Goal: Information Seeking & Learning: Understand process/instructions

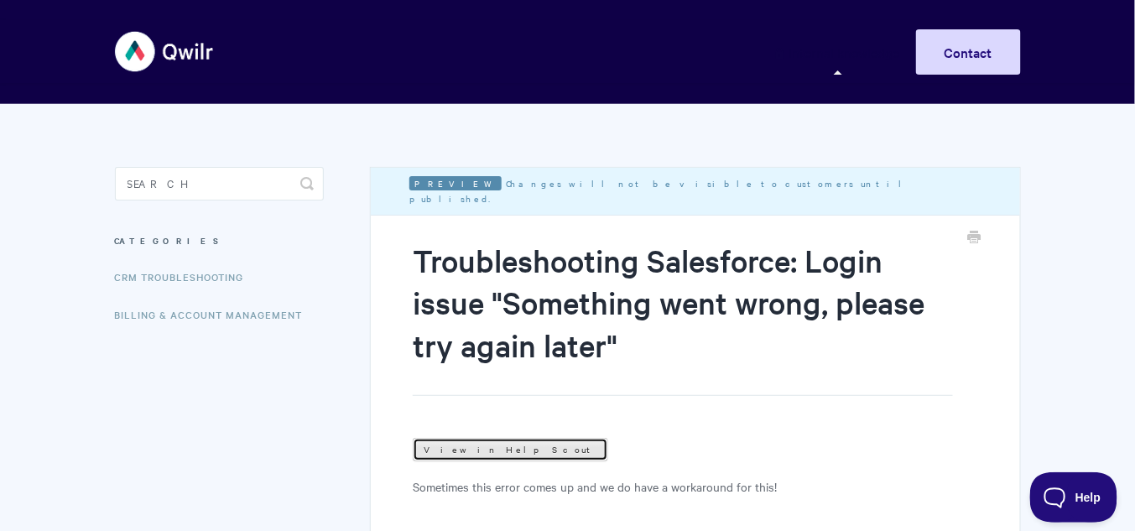
click at [486, 448] on link "View in Help Scout" at bounding box center [510, 449] width 195 height 23
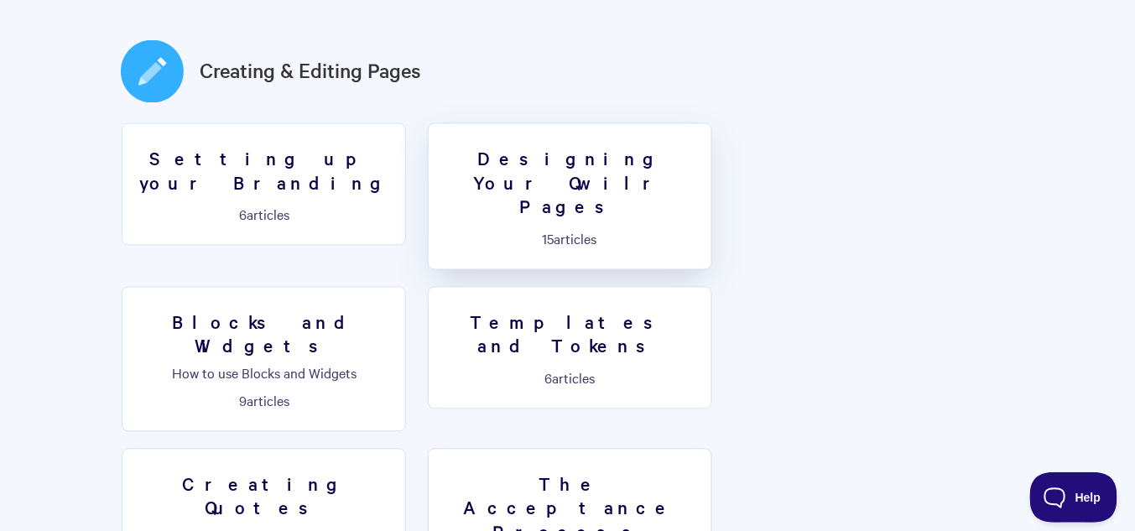
scroll to position [940, 0]
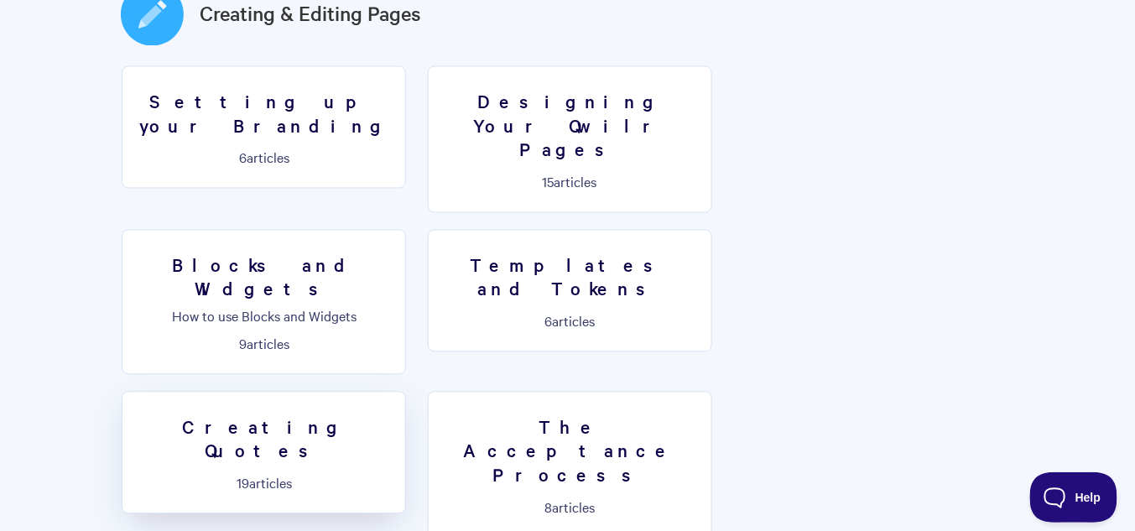
click at [395, 415] on h3 "Creating Quotes" at bounding box center [264, 439] width 263 height 48
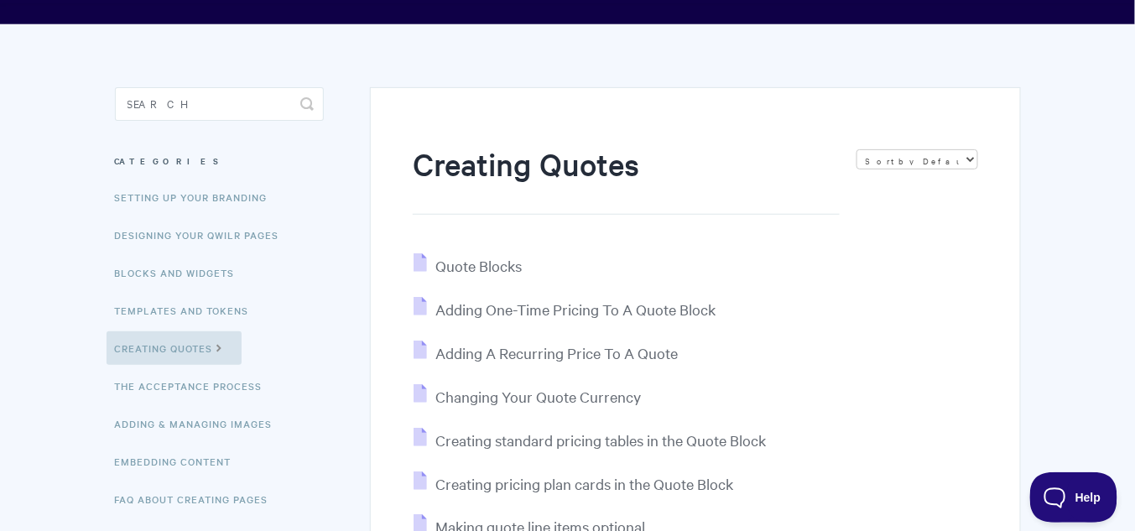
scroll to position [268, 0]
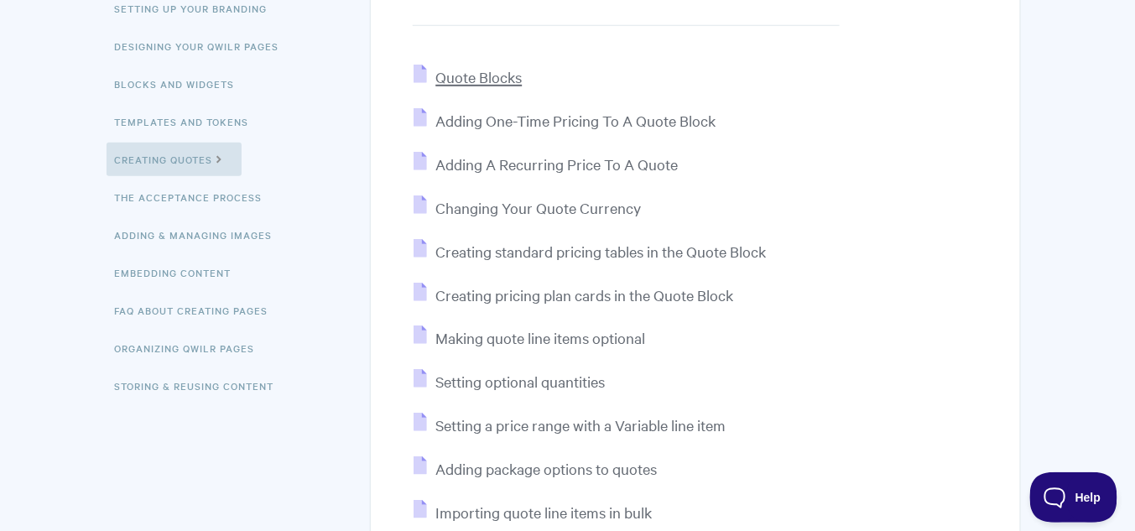
click at [500, 82] on span "Quote Blocks" at bounding box center [478, 76] width 86 height 19
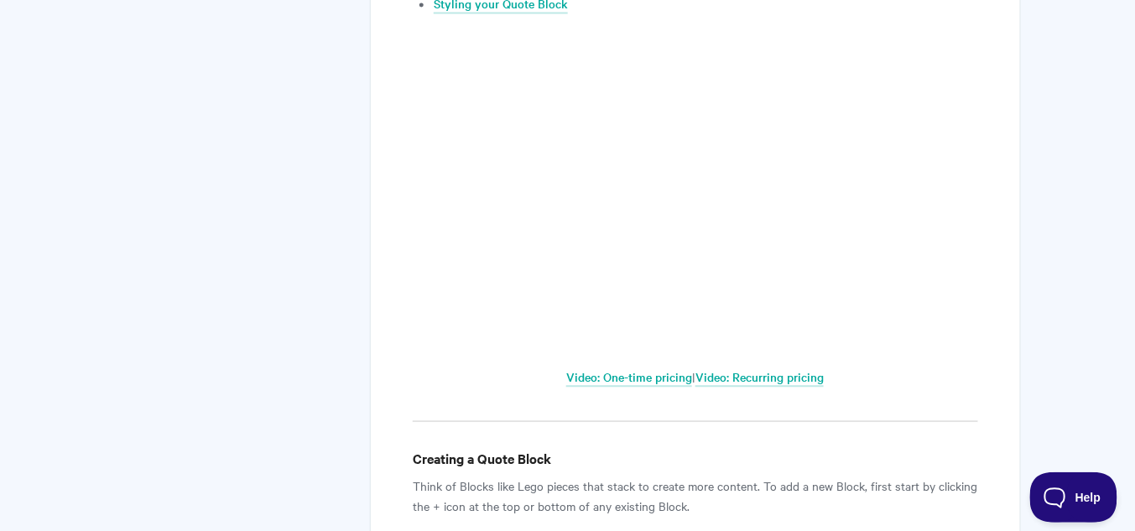
scroll to position [1074, 0]
click at [780, 384] on link "Video: Recurring pricing" at bounding box center [759, 378] width 128 height 18
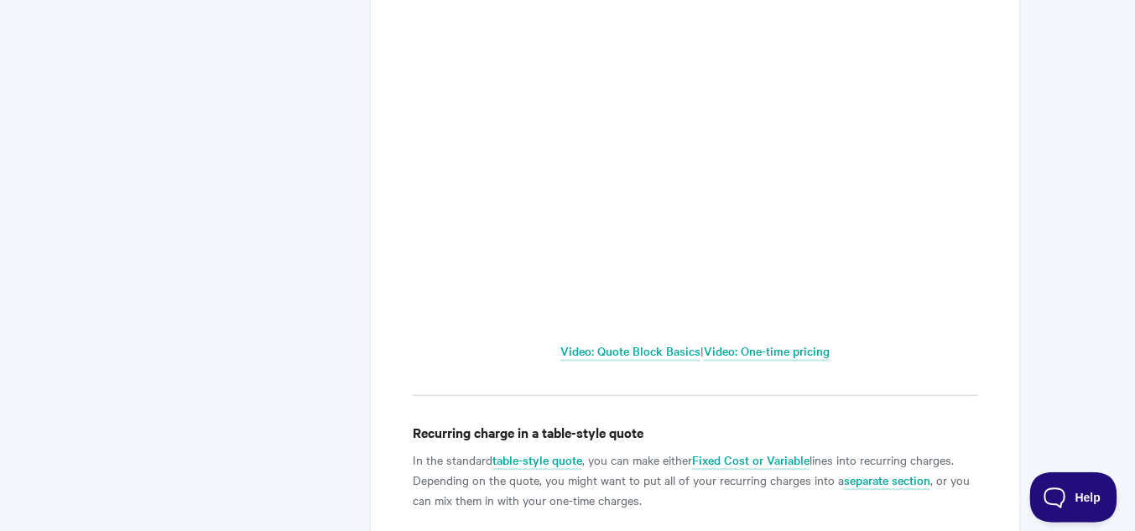
scroll to position [470, 0]
